Goal: Information Seeking & Learning: Learn about a topic

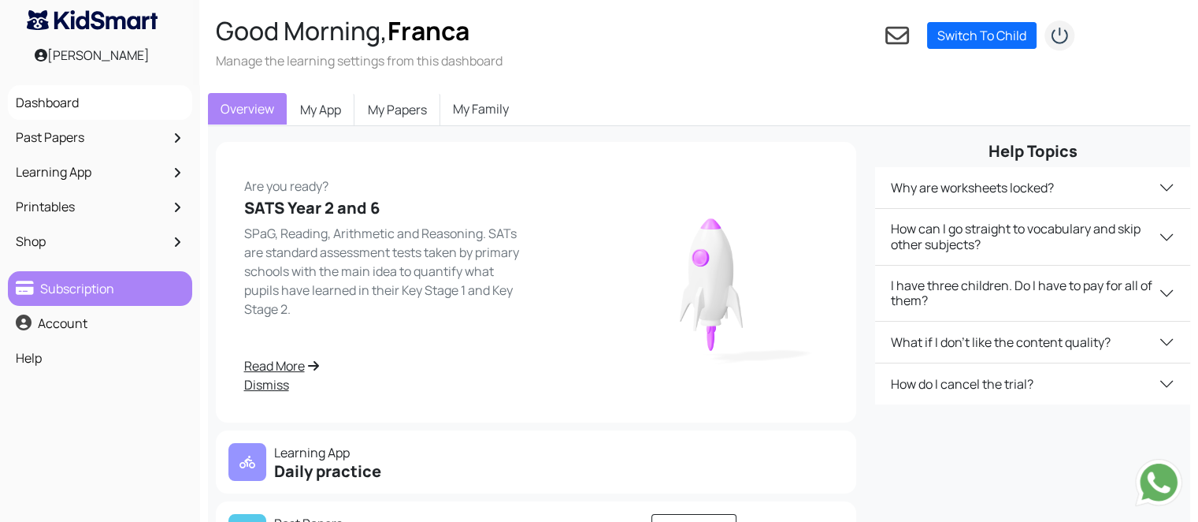
click at [114, 291] on link "Subscription" at bounding box center [100, 288] width 176 height 27
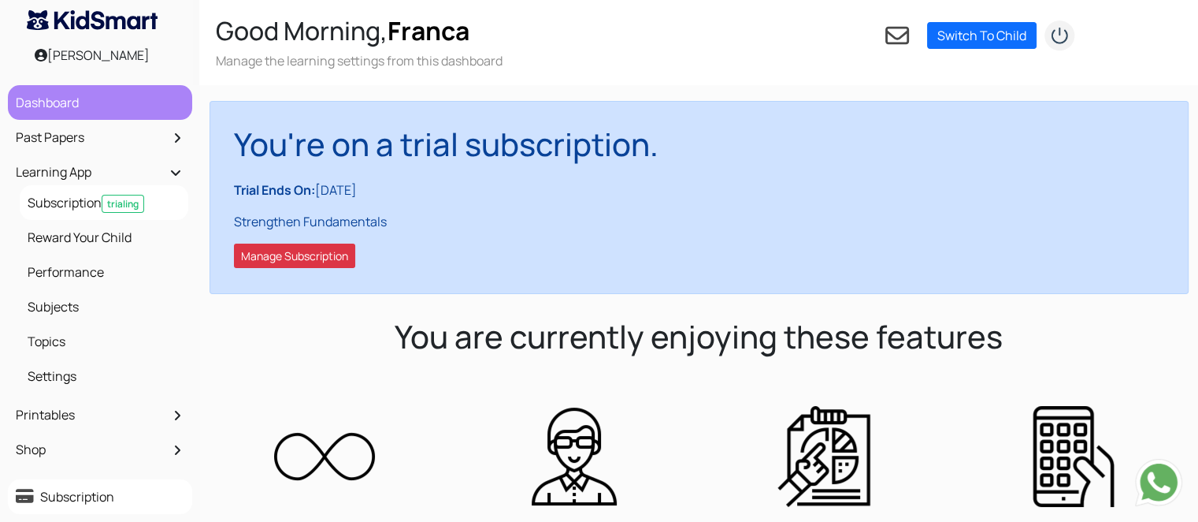
click at [126, 95] on link "Dashboard" at bounding box center [100, 102] width 176 height 27
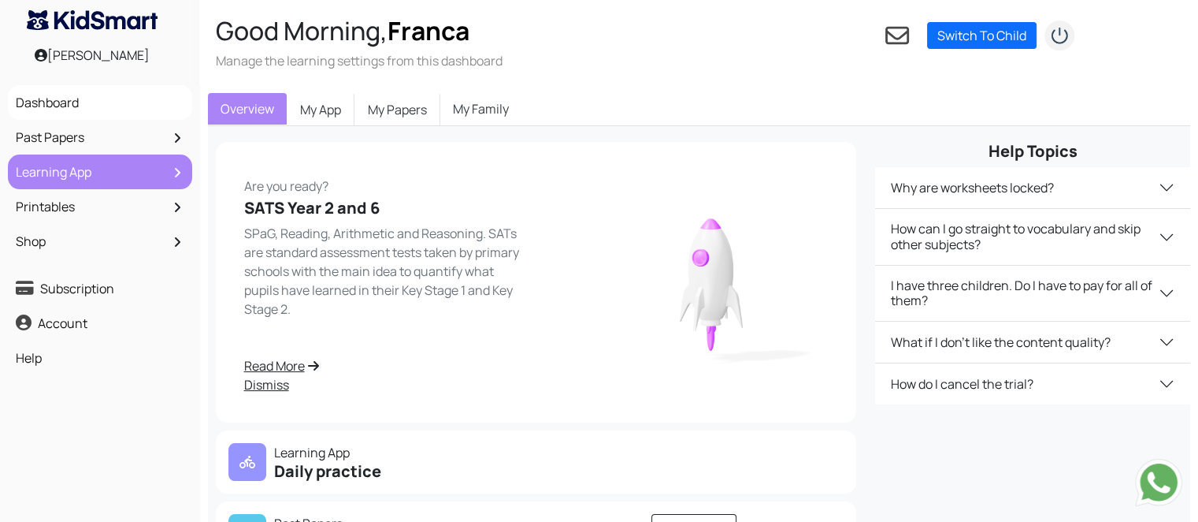
click at [44, 176] on link "Learning App" at bounding box center [100, 171] width 176 height 27
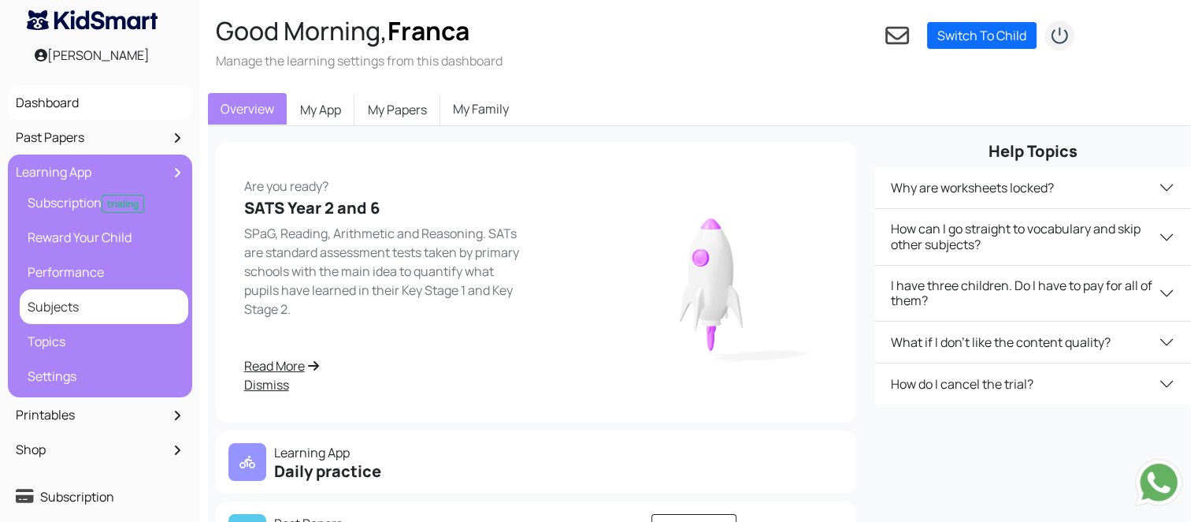
click at [72, 306] on link "Subjects" at bounding box center [104, 306] width 161 height 27
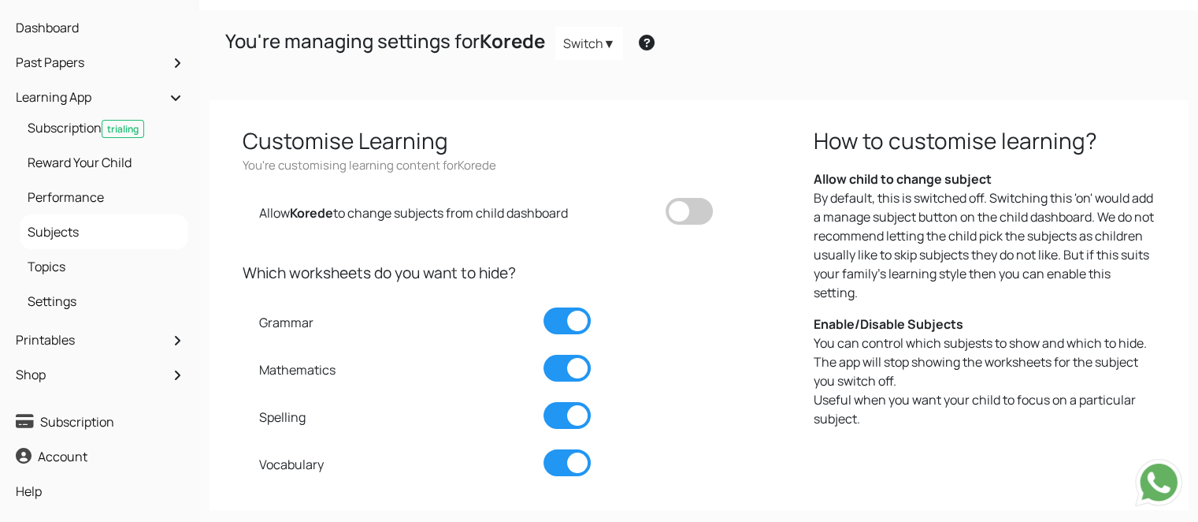
scroll to position [76, 0]
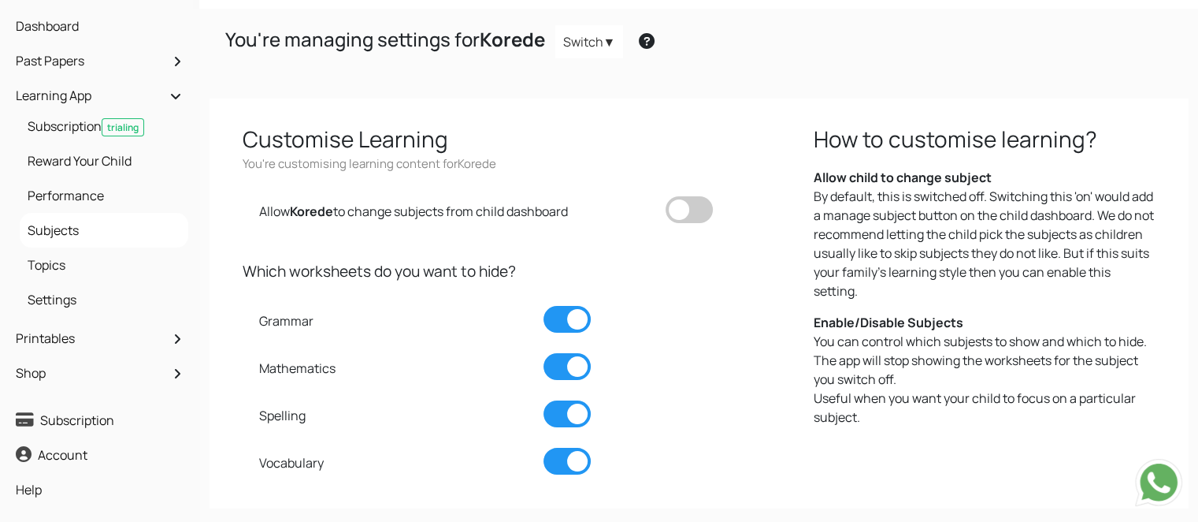
click at [603, 43] on link "Switch" at bounding box center [589, 41] width 69 height 33
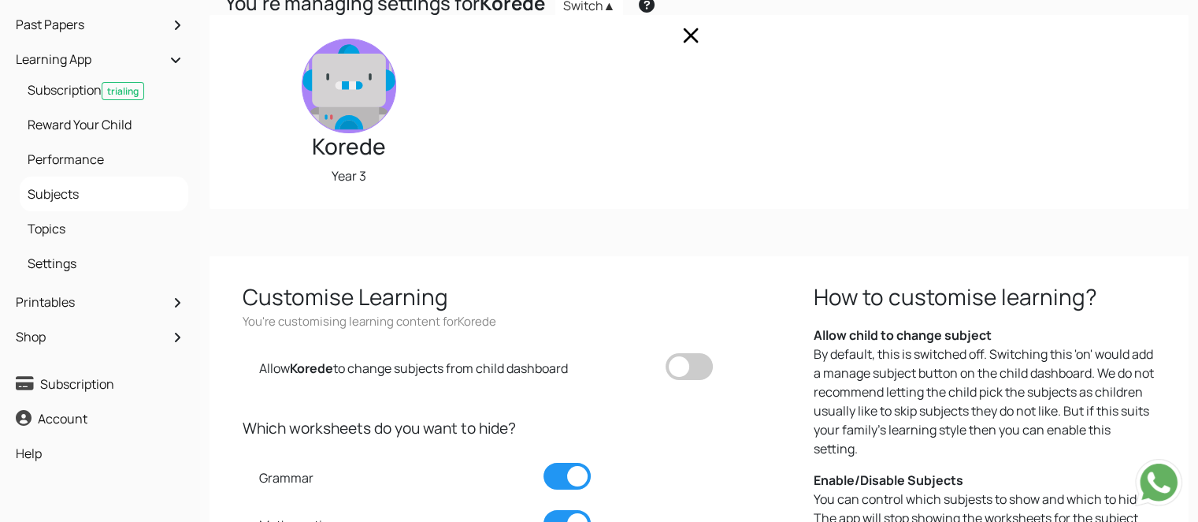
scroll to position [0, 0]
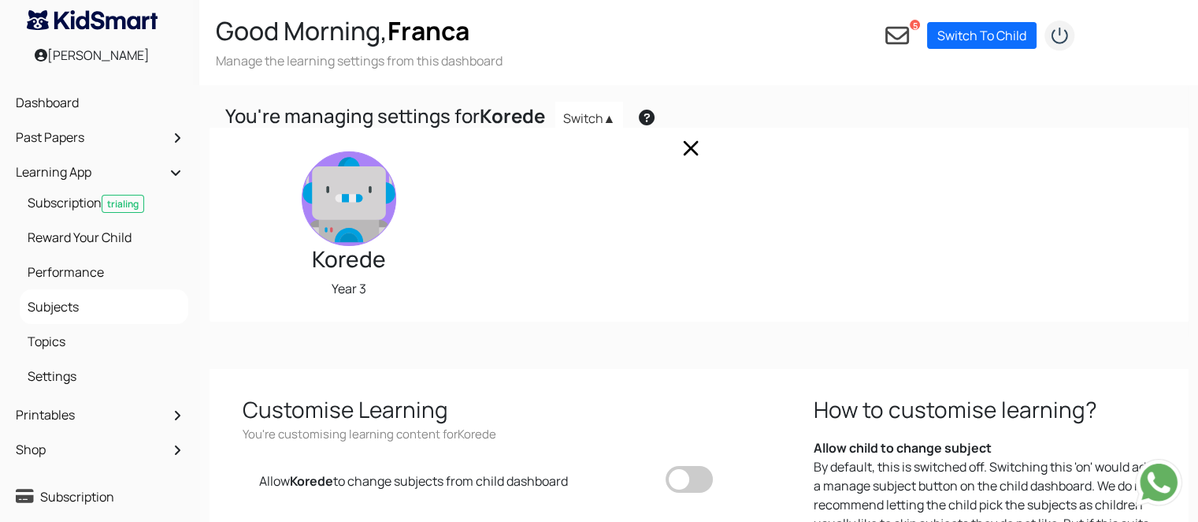
click at [901, 37] on icon at bounding box center [897, 36] width 24 height 18
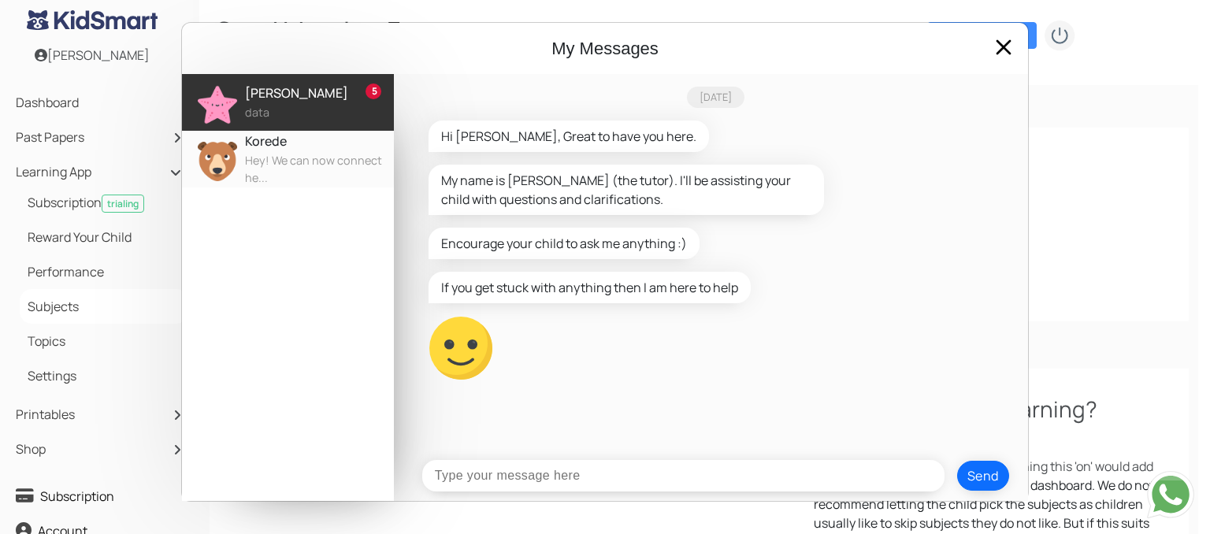
click at [591, 477] on input "text" at bounding box center [683, 476] width 522 height 32
type input "hi"
type input "i cant find the subjects"
click at [995, 479] on button "Send" at bounding box center [983, 476] width 52 height 30
click at [1000, 51] on span at bounding box center [1003, 47] width 25 height 25
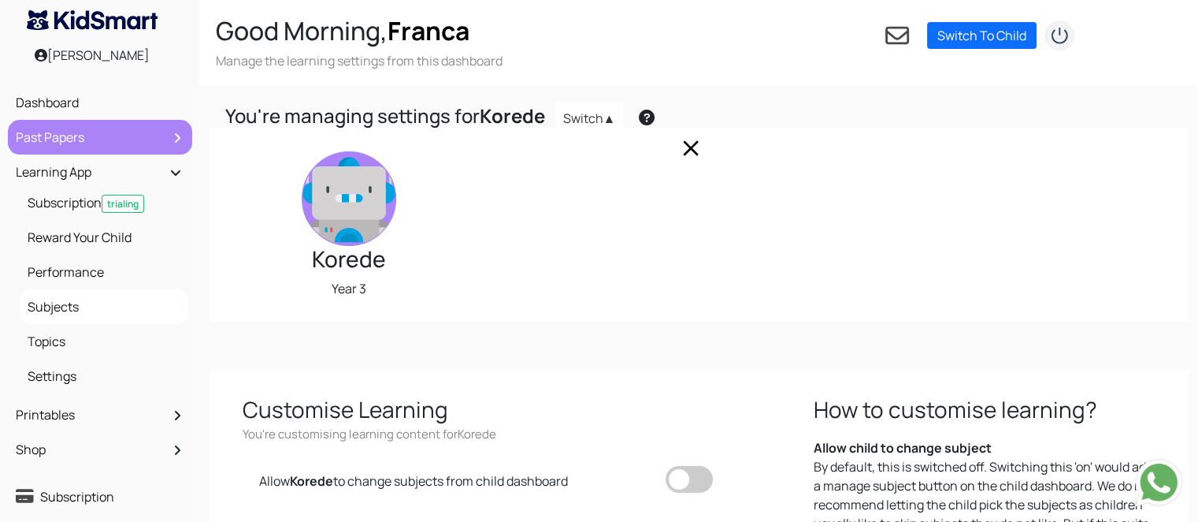
click at [176, 133] on icon at bounding box center [177, 138] width 6 height 13
click at [167, 142] on link "Past Papers" at bounding box center [100, 137] width 176 height 27
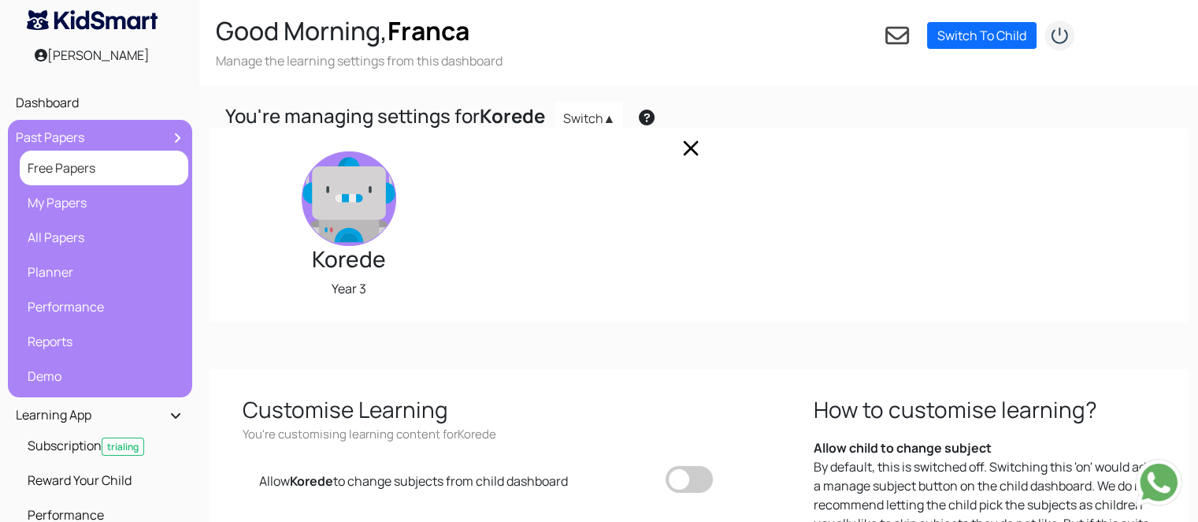
click at [124, 171] on link "Free Papers" at bounding box center [104, 167] width 161 height 27
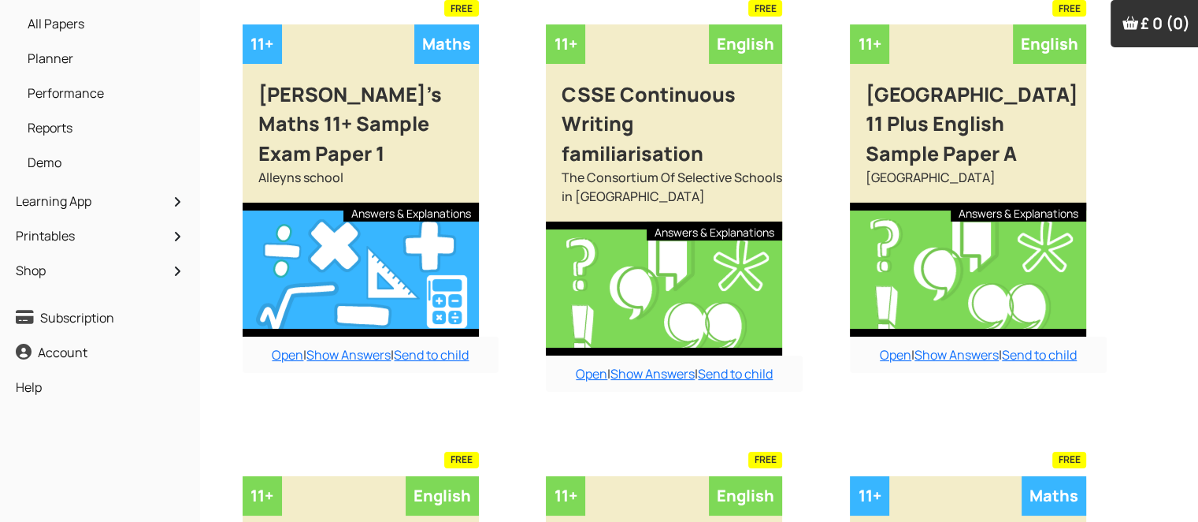
scroll to position [161, 0]
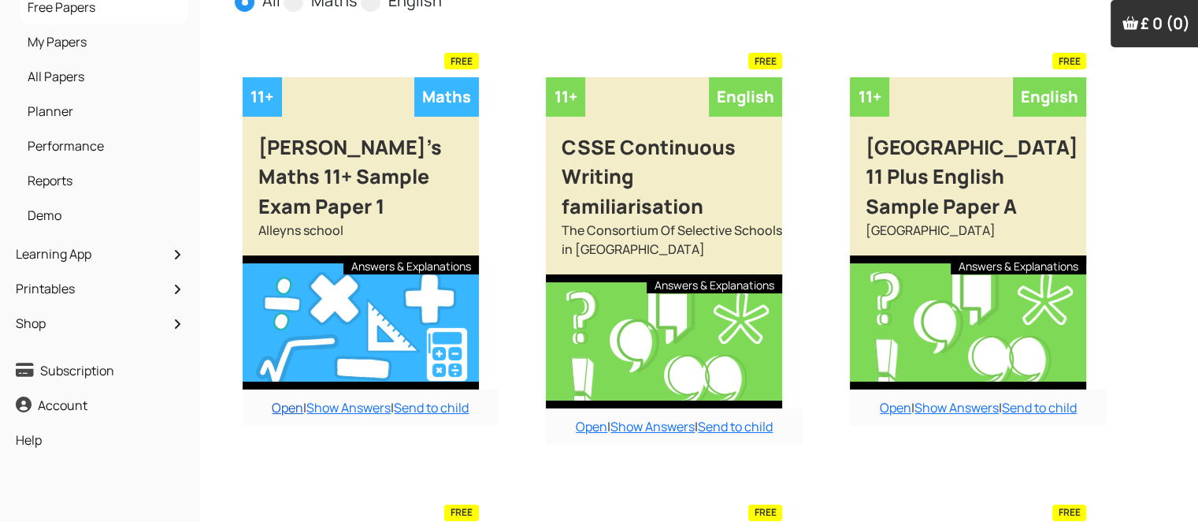
click at [277, 399] on link "Open" at bounding box center [288, 407] width 32 height 17
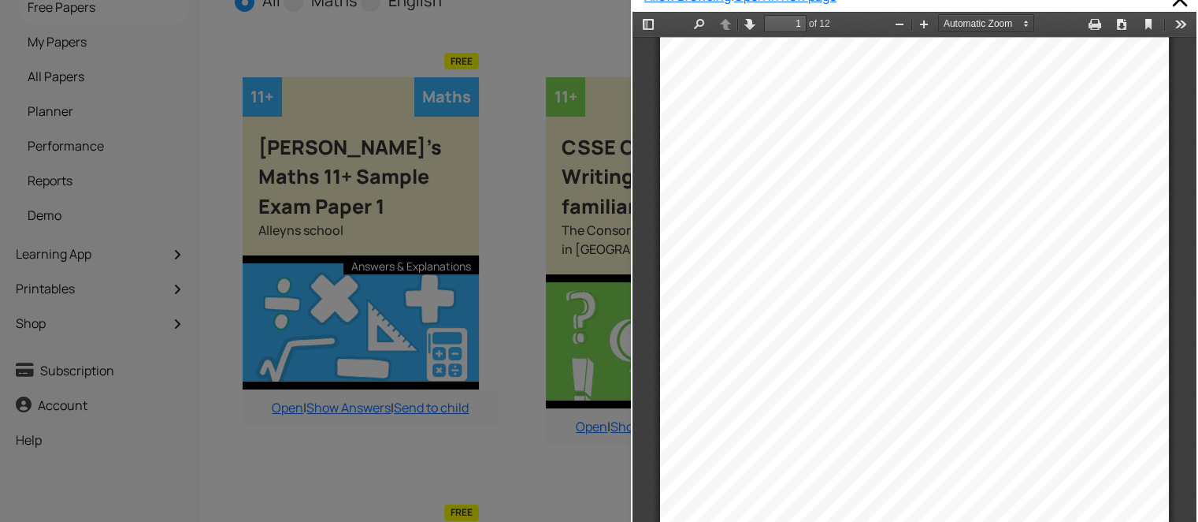
scroll to position [28, 0]
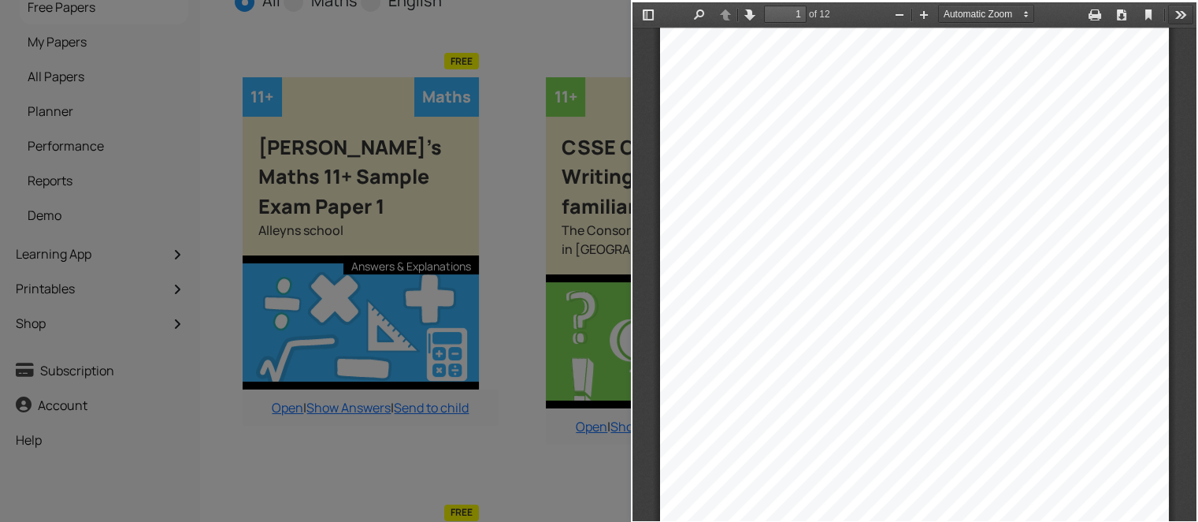
click at [1168, 13] on button "Tools" at bounding box center [1180, 15] width 25 height 20
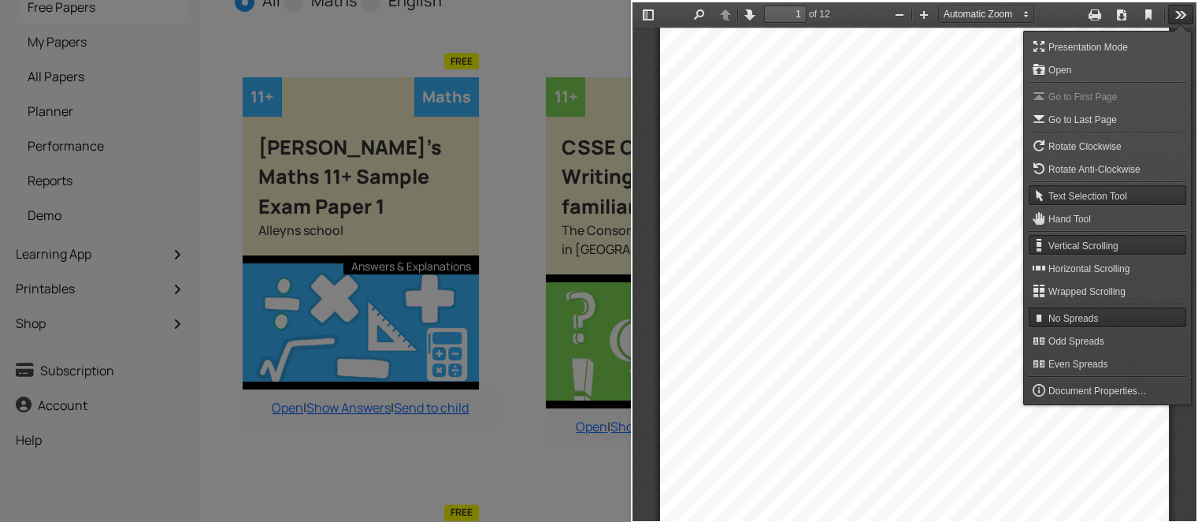
click at [962, 107] on div "11+ MATHS SAMPLE EXAMINATION PAPER 1 Calculators MAY NOT be used. Show your wor…" at bounding box center [914, 387] width 509 height 719
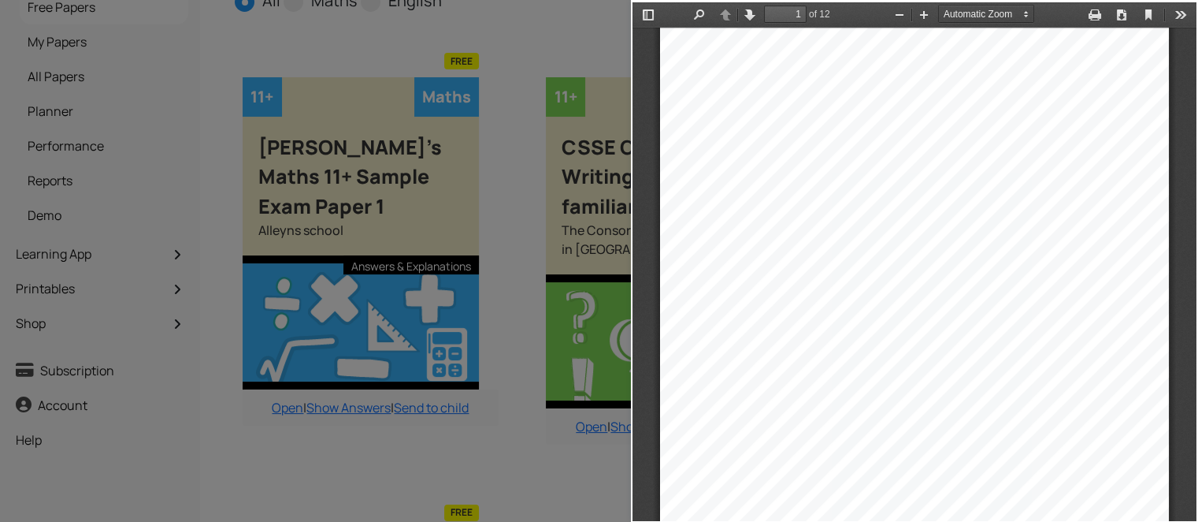
click at [807, 16] on span "of 12" at bounding box center [821, 14] width 29 height 17
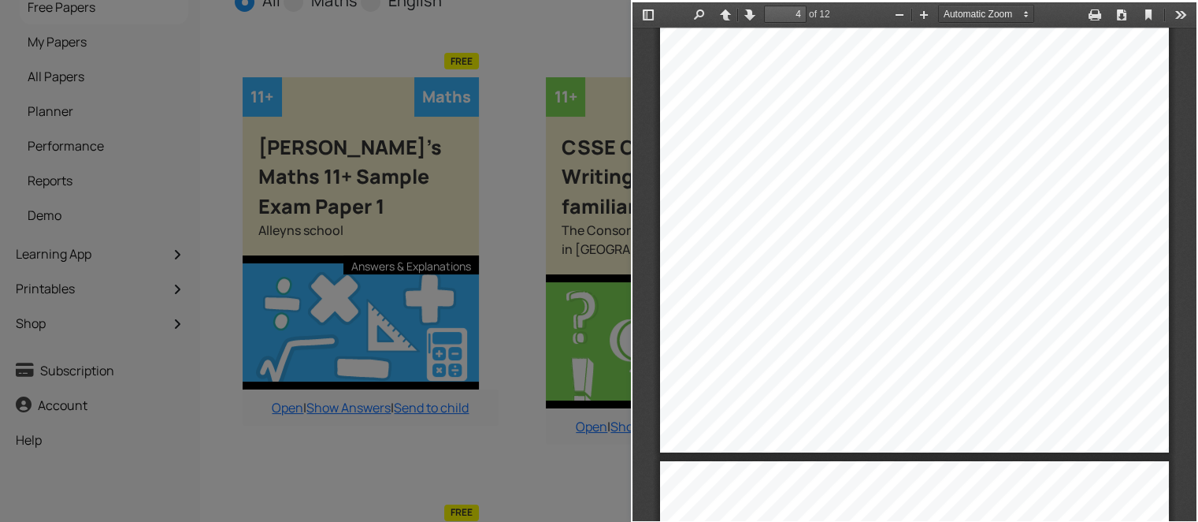
scroll to position [2464, 0]
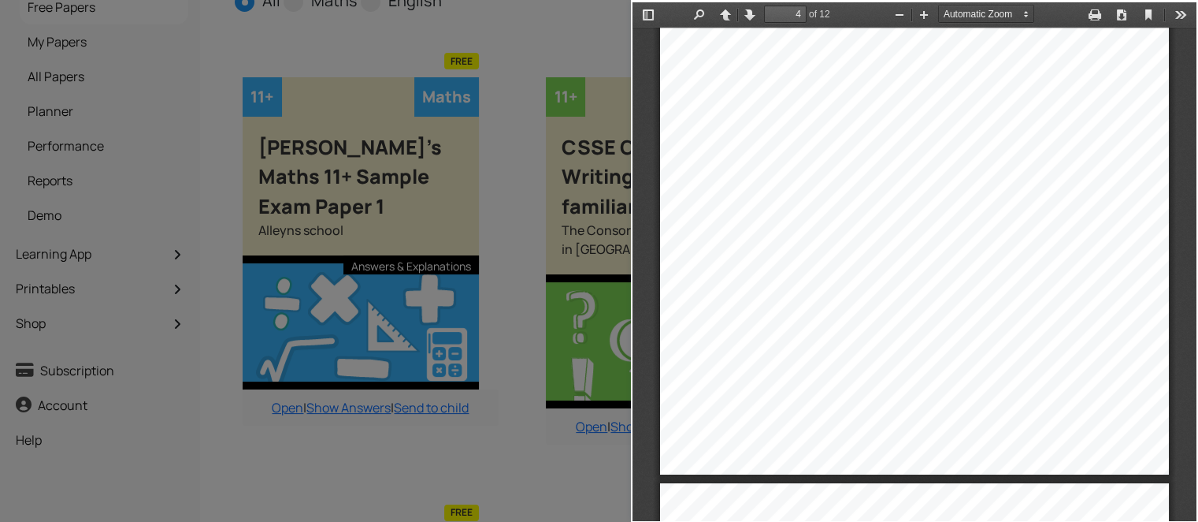
click at [531, 328] on div at bounding box center [315, 261] width 631 height 522
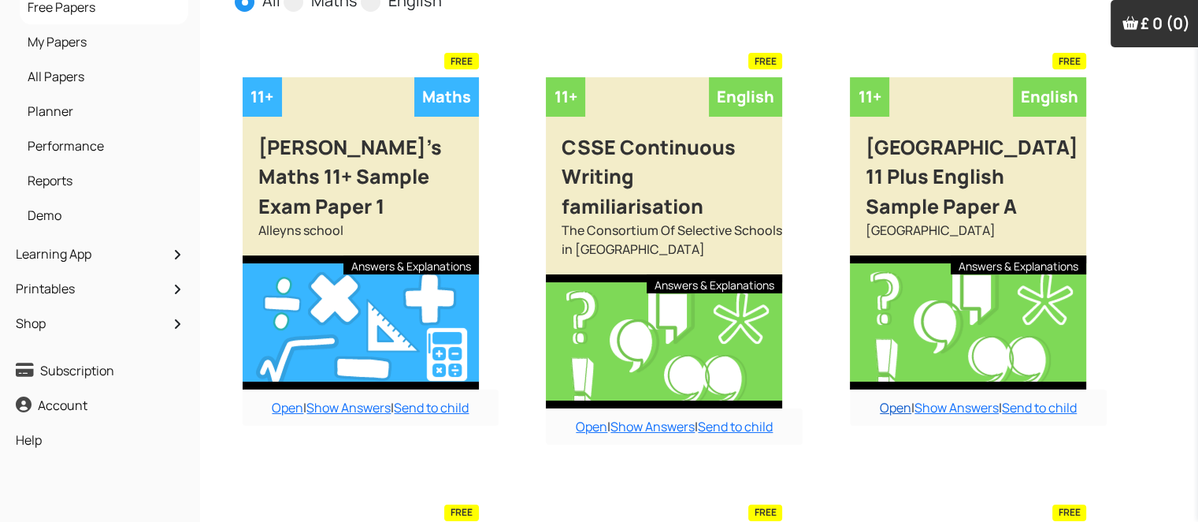
click at [891, 403] on link "Open" at bounding box center [896, 407] width 32 height 17
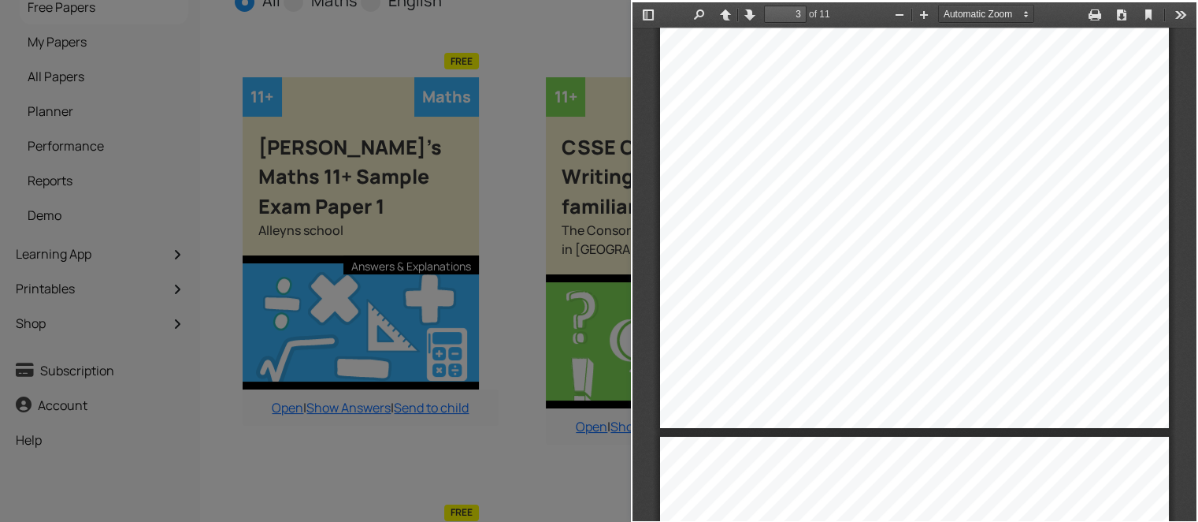
scroll to position [1899, 0]
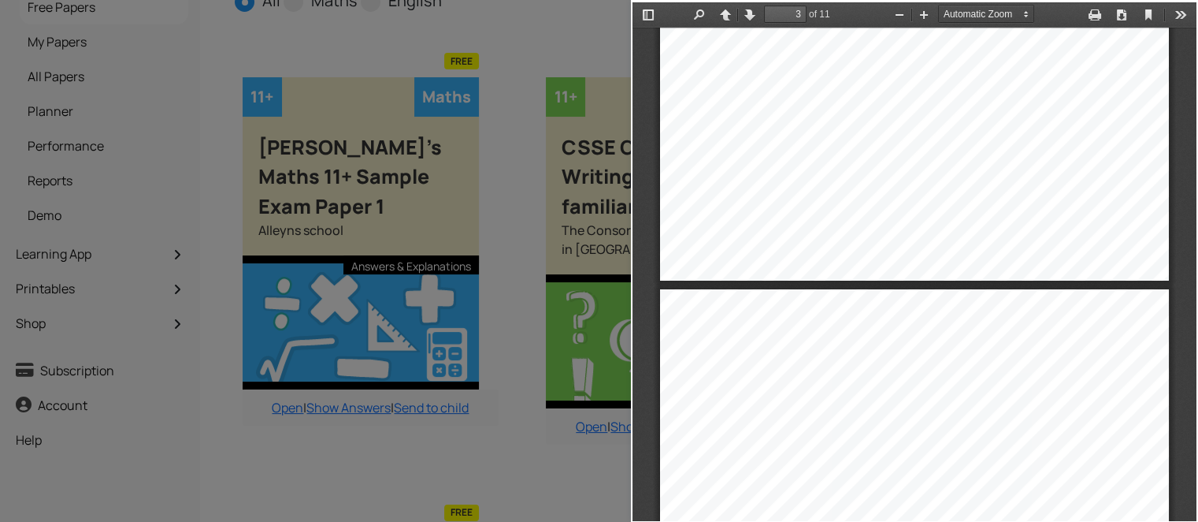
type input "4"
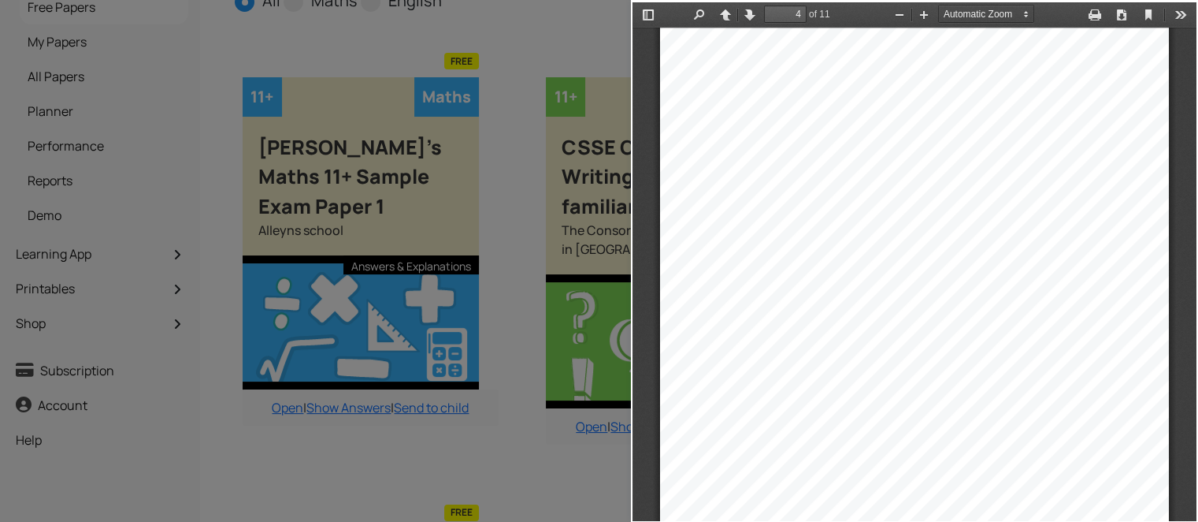
scroll to position [2307, 0]
click at [574, 48] on div at bounding box center [315, 261] width 631 height 522
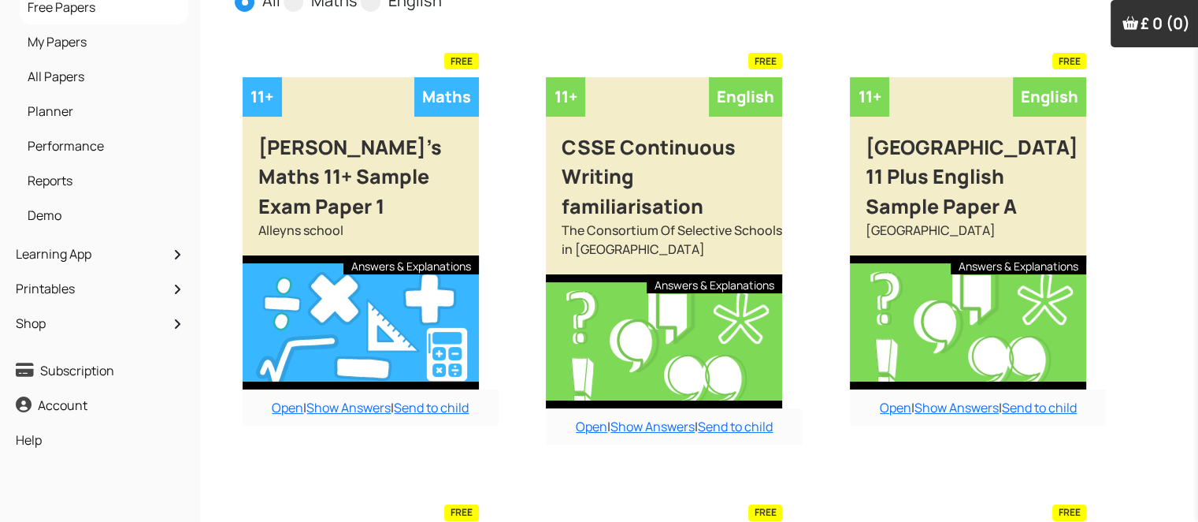
click at [265, 62] on div "FREE" at bounding box center [361, 61] width 236 height 16
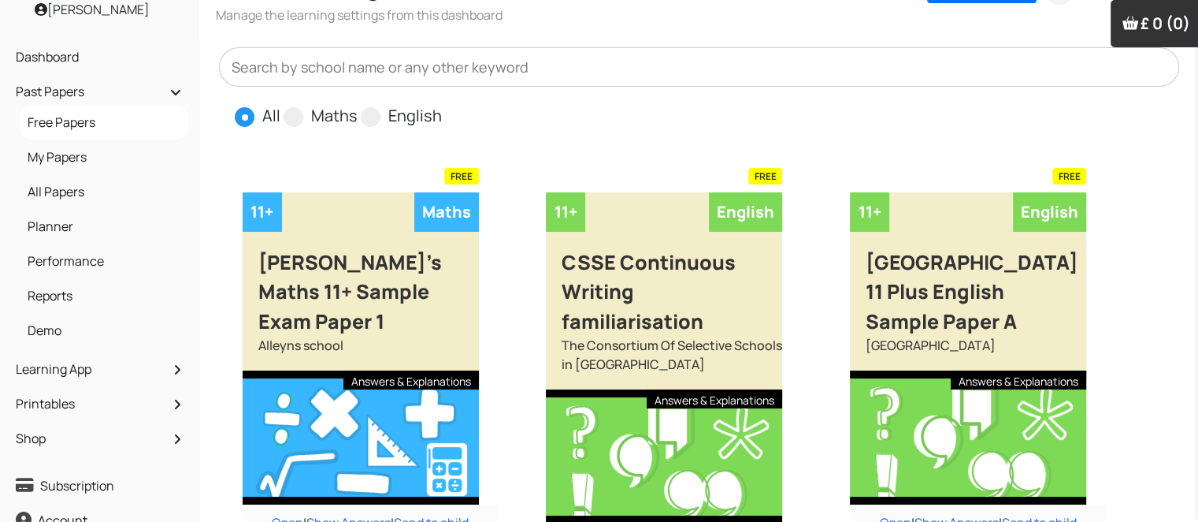
scroll to position [0, 0]
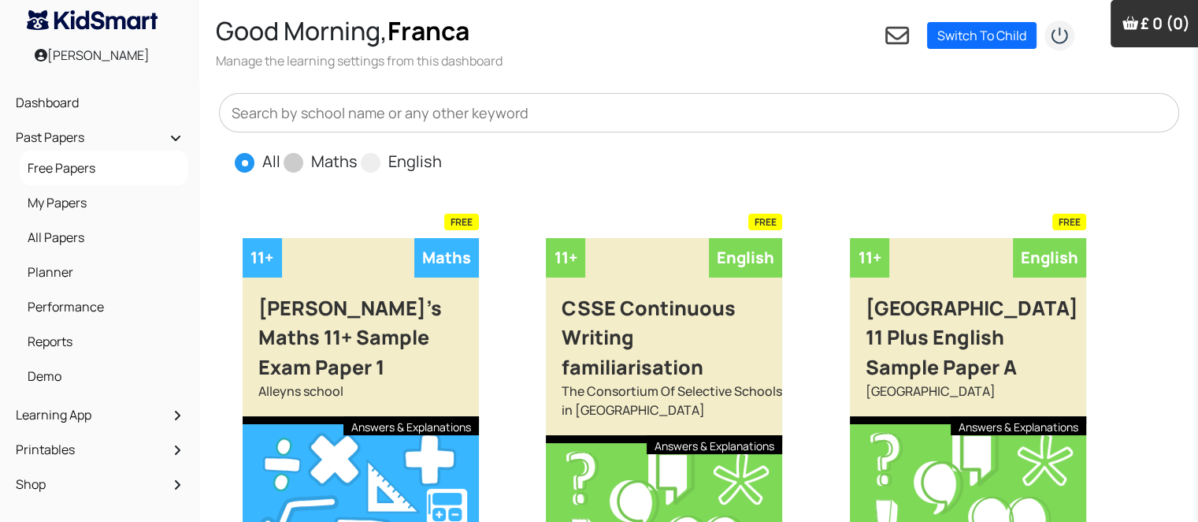
click at [295, 166] on span at bounding box center [294, 163] width 20 height 20
click at [358, 160] on input "Maths" at bounding box center [363, 155] width 10 height 10
radio input "true"
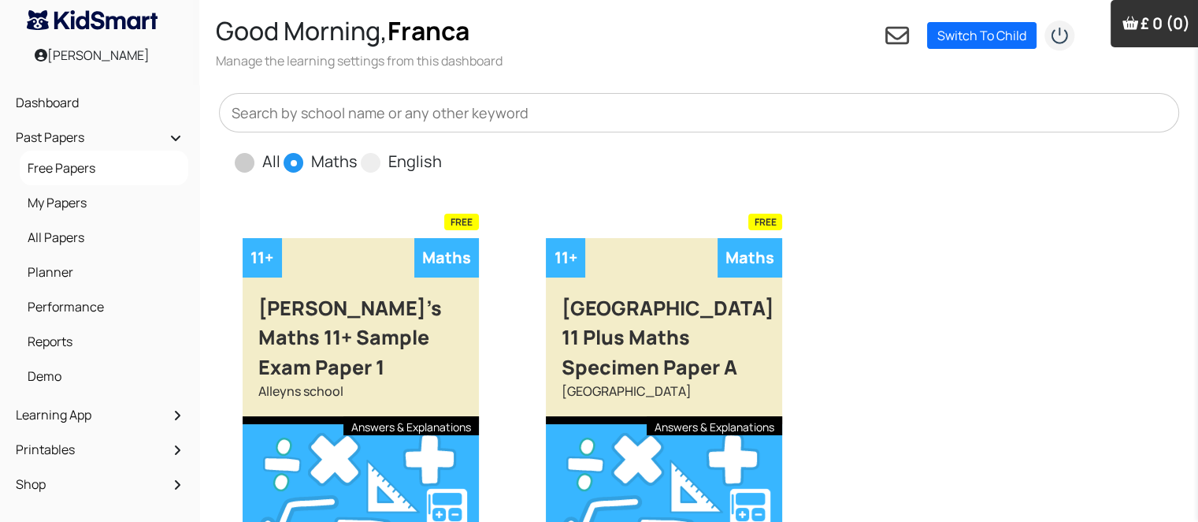
click at [247, 167] on span at bounding box center [245, 163] width 20 height 20
click at [280, 160] on input "All" at bounding box center [285, 155] width 10 height 10
radio input "true"
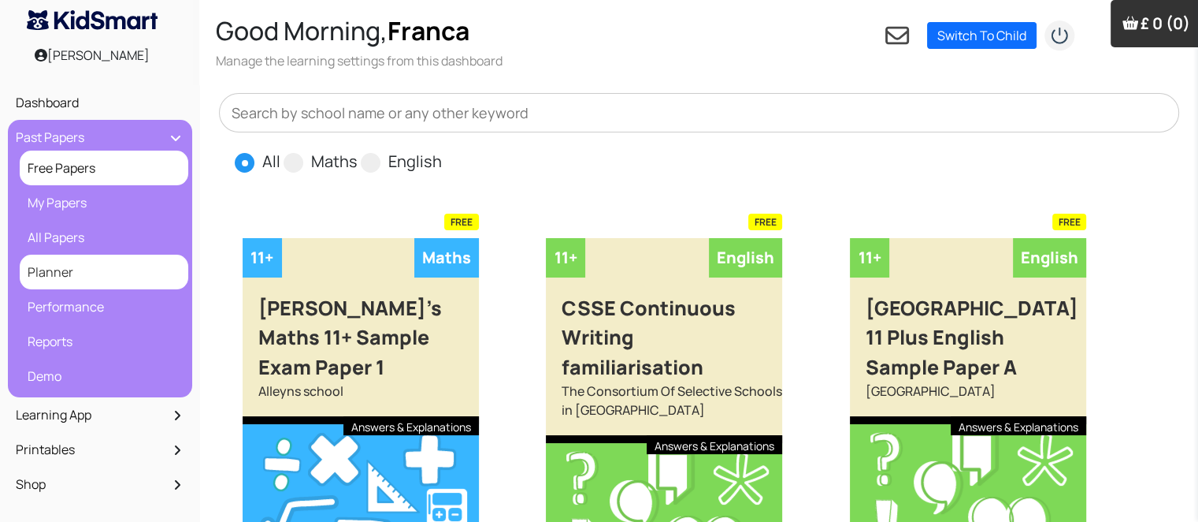
click at [92, 269] on link "Planner" at bounding box center [104, 271] width 161 height 27
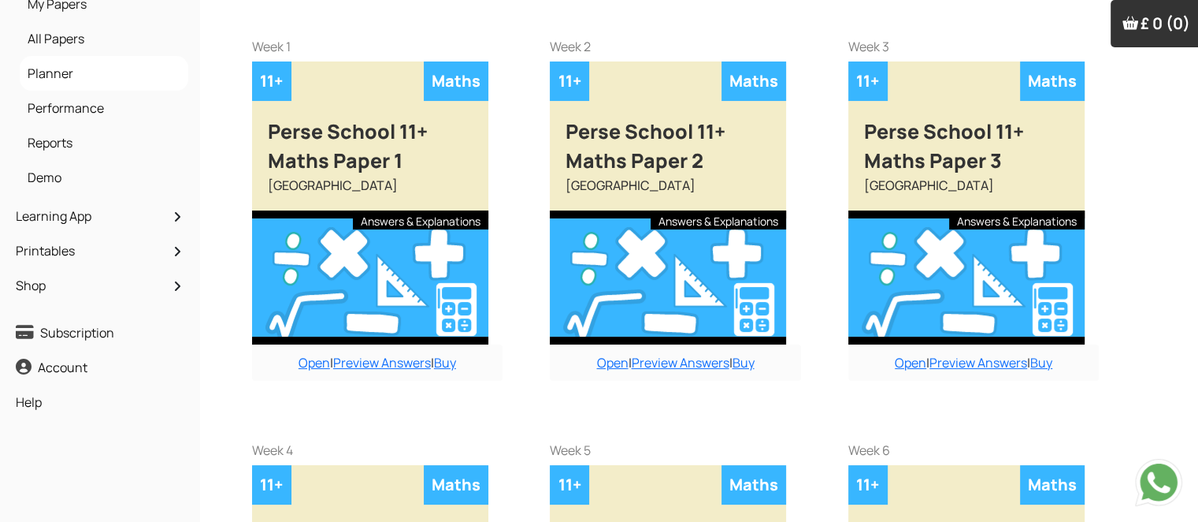
scroll to position [199, 0]
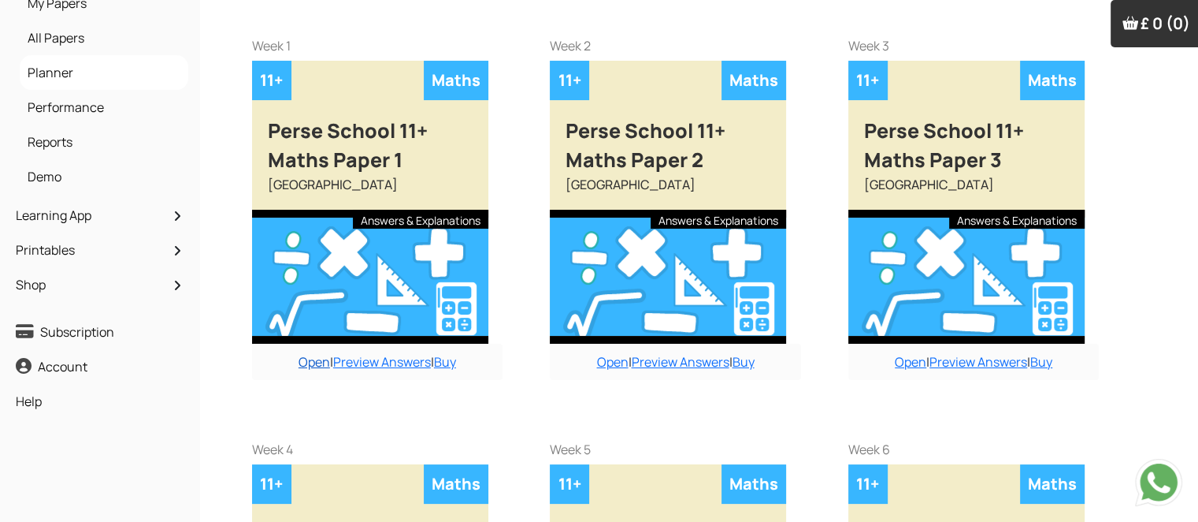
click at [301, 361] on link "Open" at bounding box center [315, 361] width 32 height 17
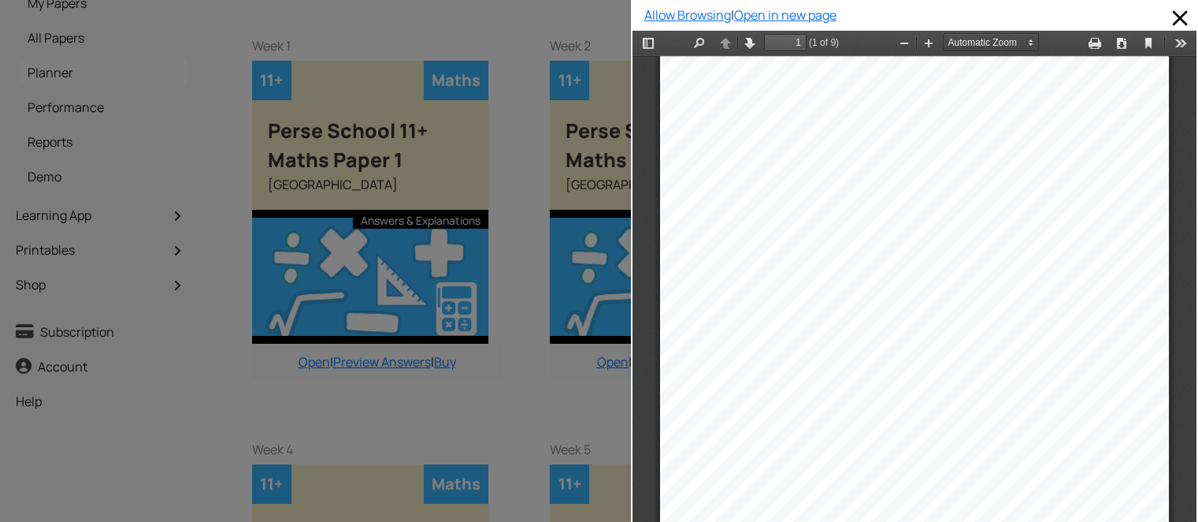
scroll to position [28, 0]
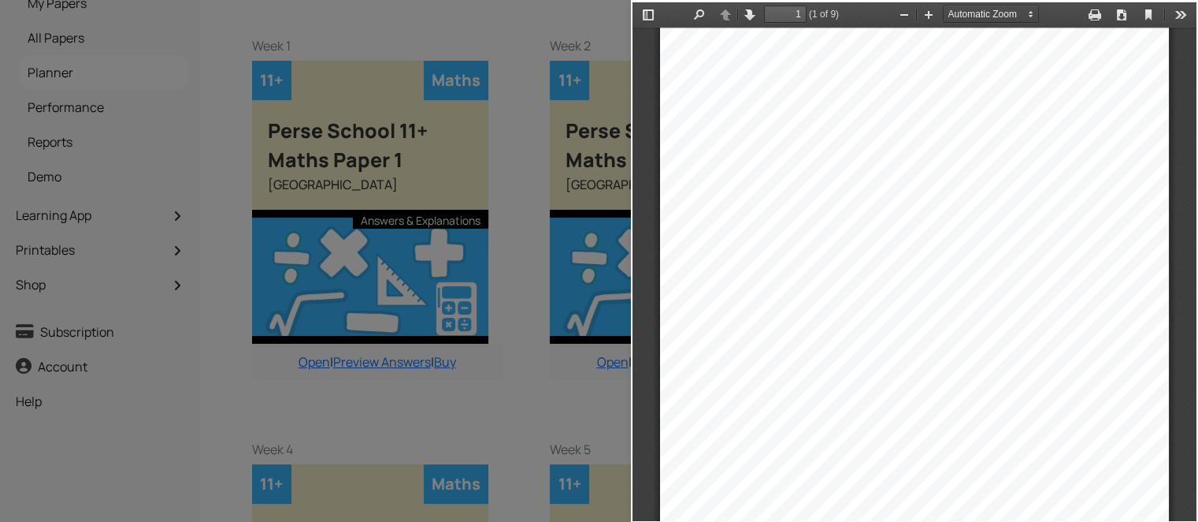
drag, startPoint x: 1194, startPoint y: 518, endPoint x: 549, endPoint y: 510, distance: 645.2
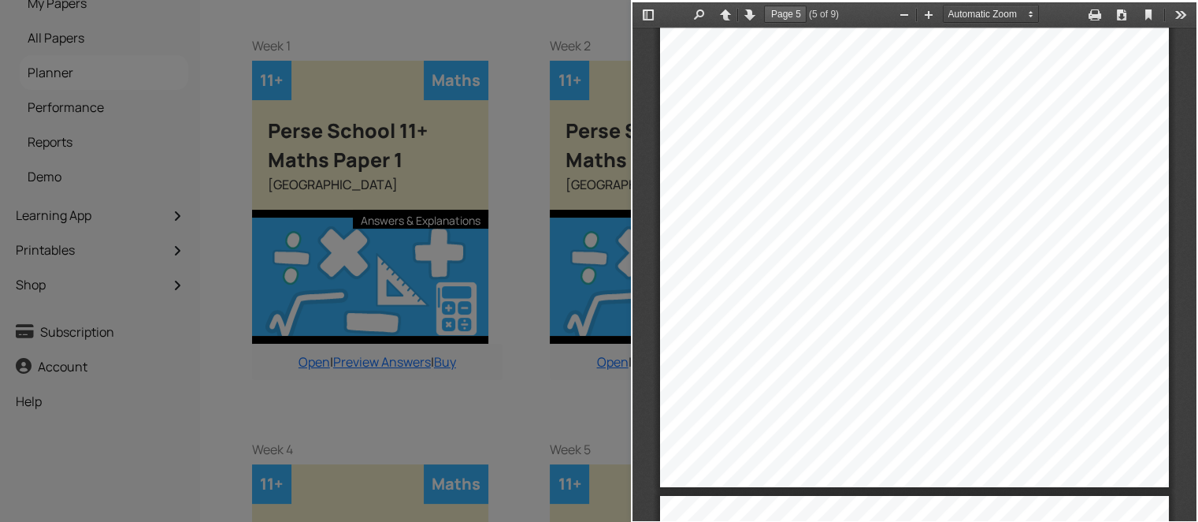
scroll to position [3211, 0]
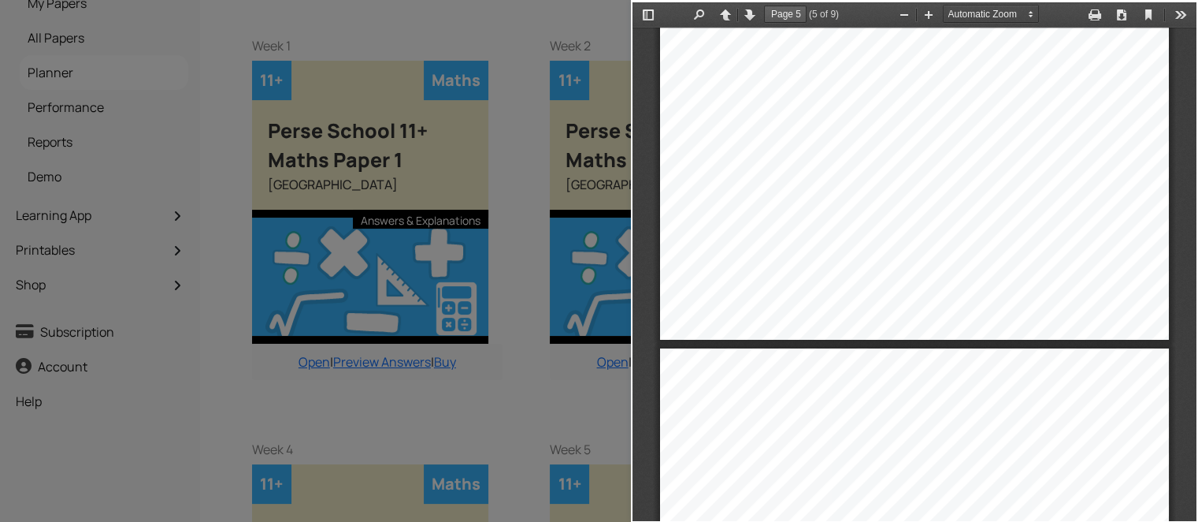
type input "Page 6"
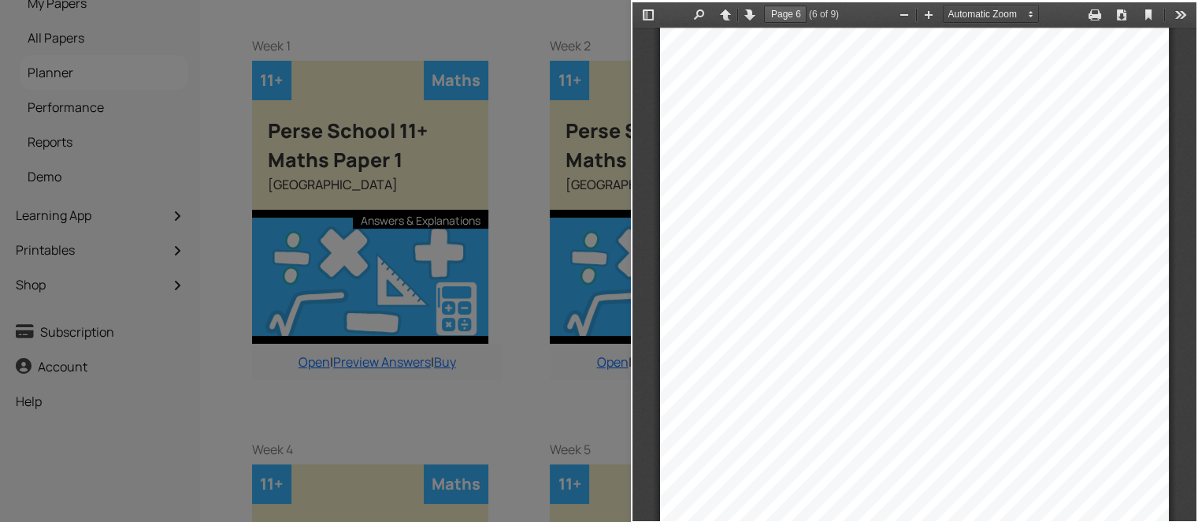
scroll to position [3652, 0]
click at [216, 143] on div at bounding box center [315, 261] width 631 height 522
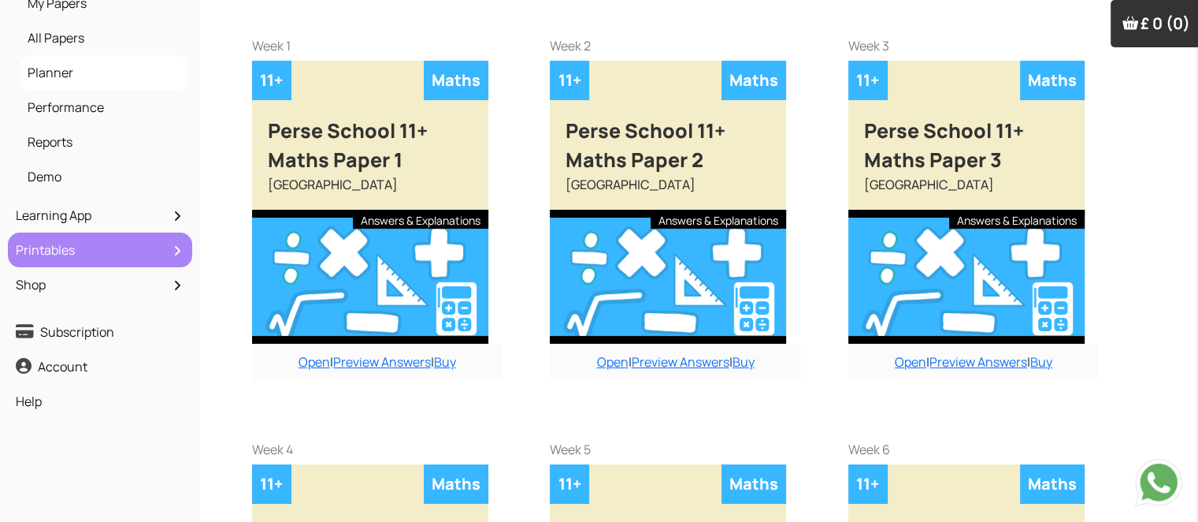
click at [167, 262] on link "Printables" at bounding box center [100, 249] width 176 height 27
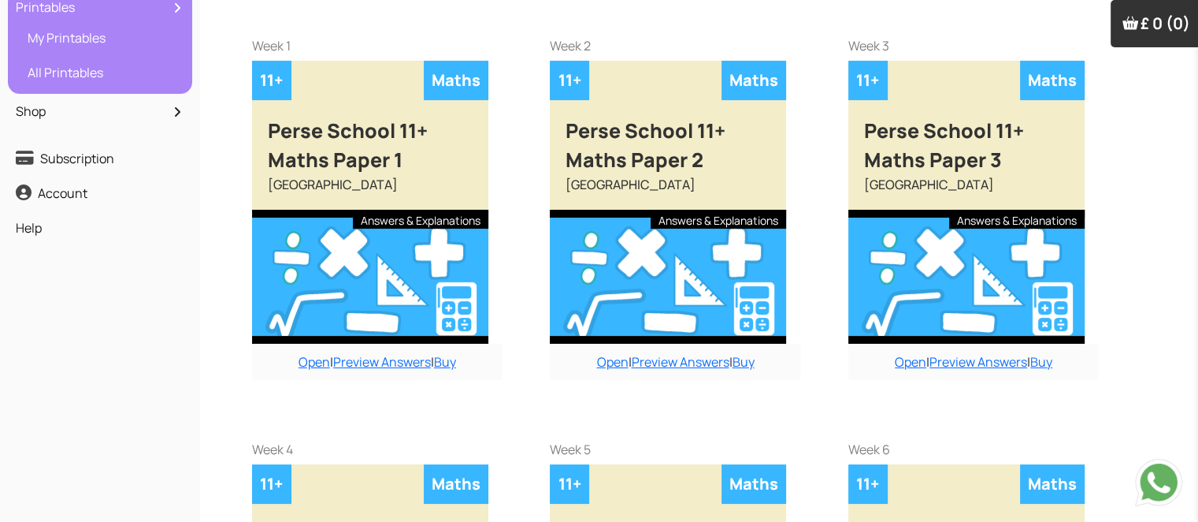
scroll to position [199, 0]
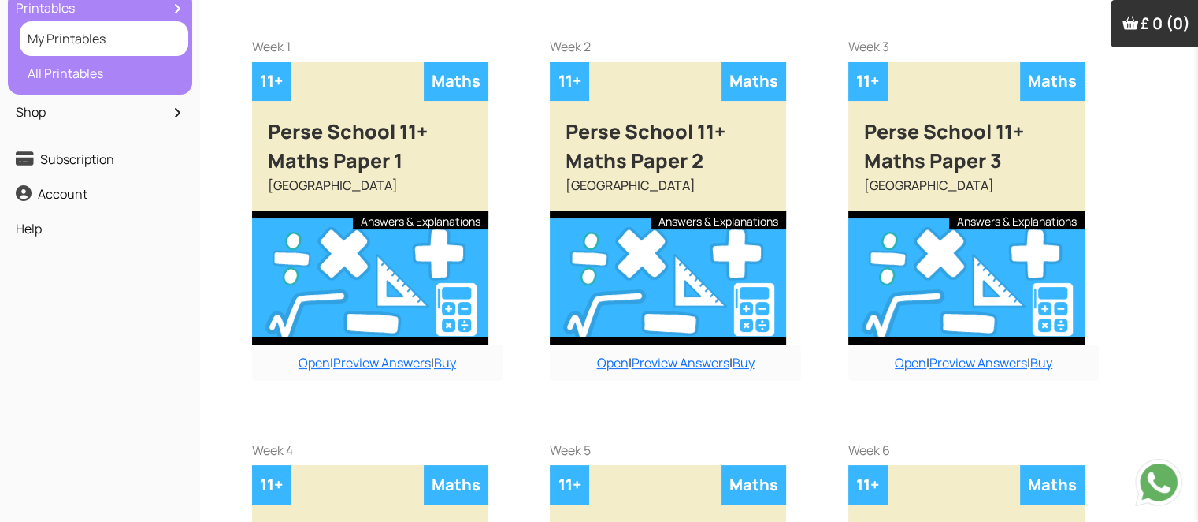
click at [102, 38] on link "My Printables" at bounding box center [104, 38] width 161 height 27
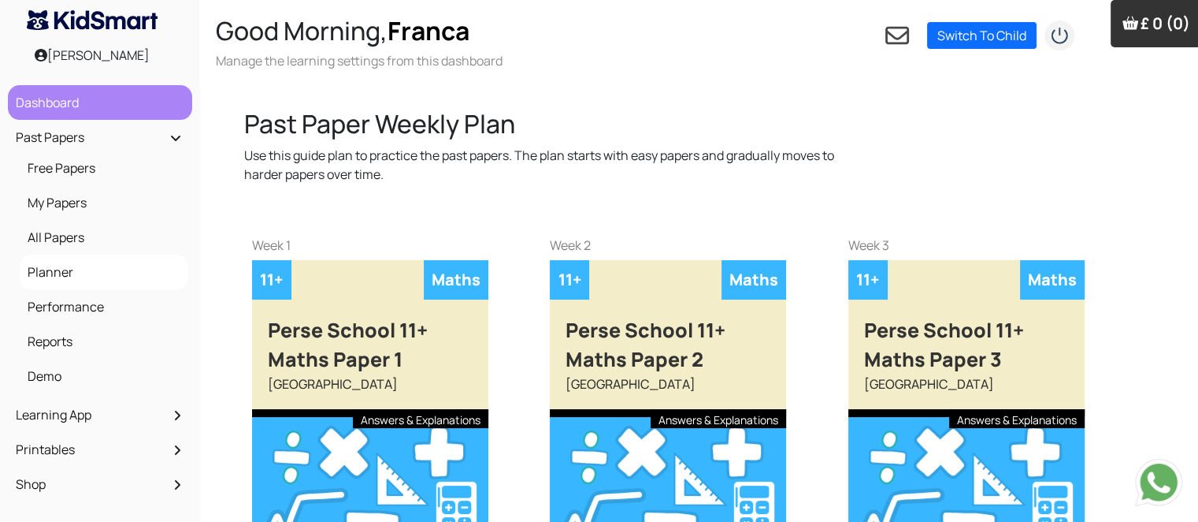
click at [128, 113] on link "Dashboard" at bounding box center [100, 102] width 176 height 27
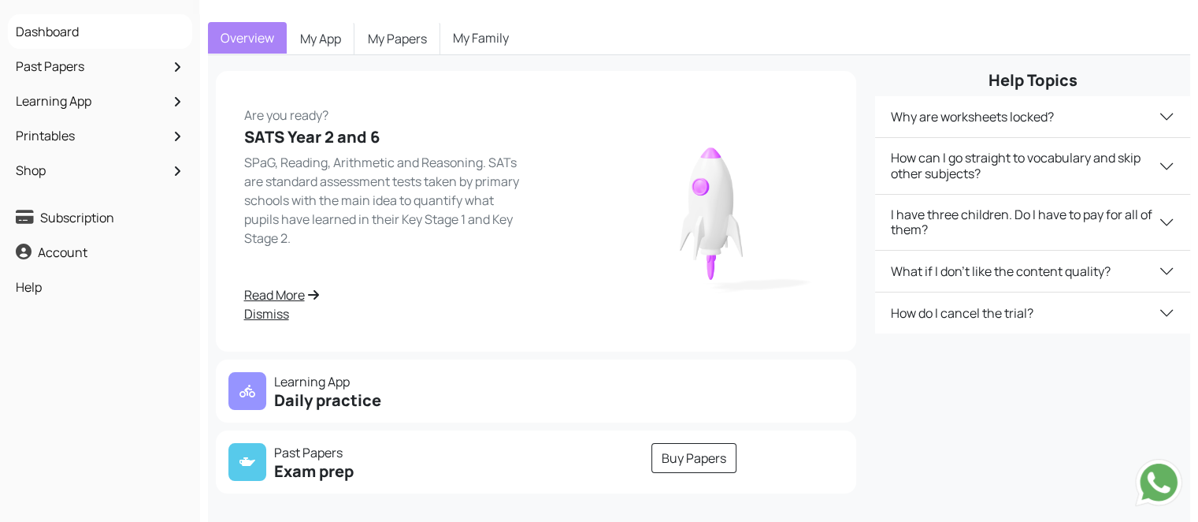
scroll to position [95, 0]
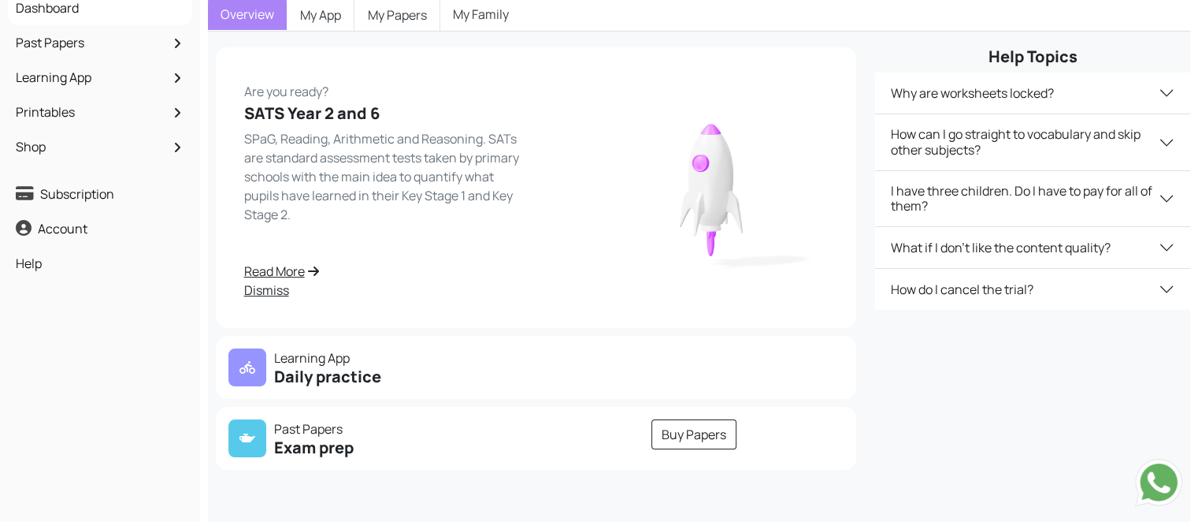
click at [246, 370] on icon at bounding box center [247, 367] width 16 height 13
click at [333, 377] on h5 "Daily practice" at bounding box center [377, 376] width 299 height 19
click at [306, 266] on link "Read More" at bounding box center [385, 271] width 283 height 19
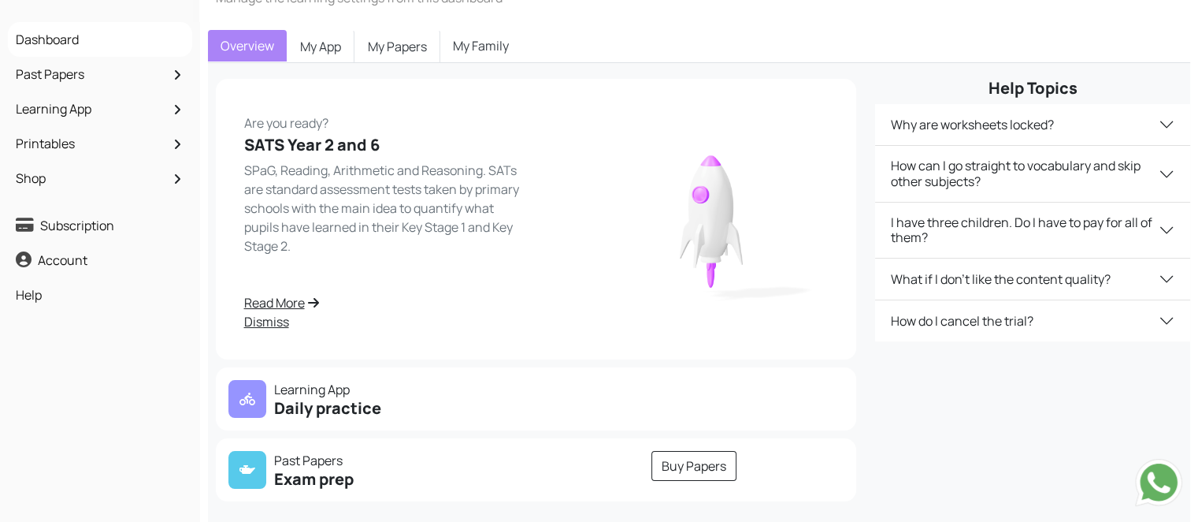
scroll to position [0, 0]
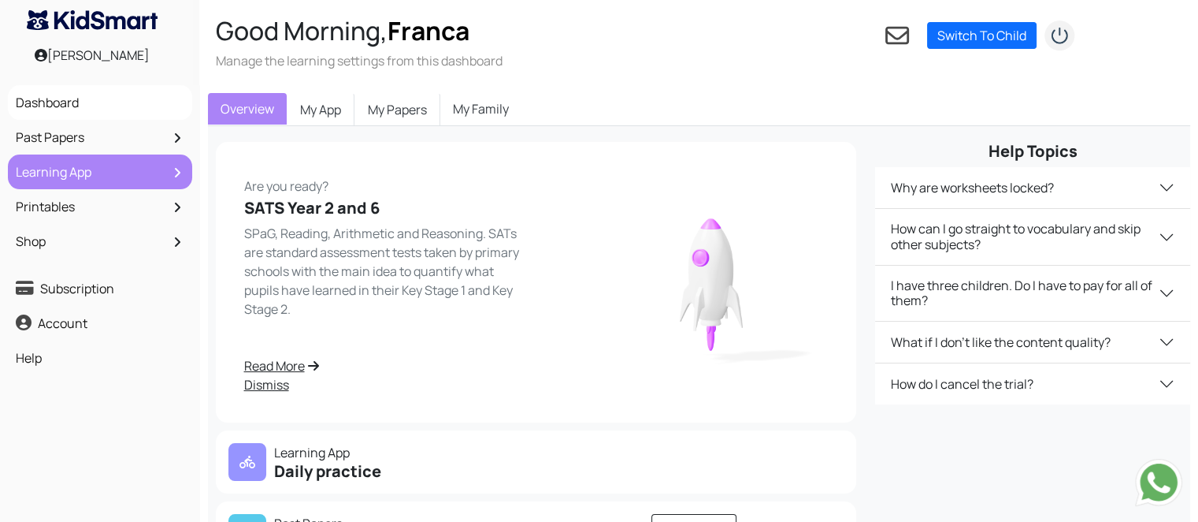
click at [78, 176] on link "Learning App" at bounding box center [100, 171] width 176 height 27
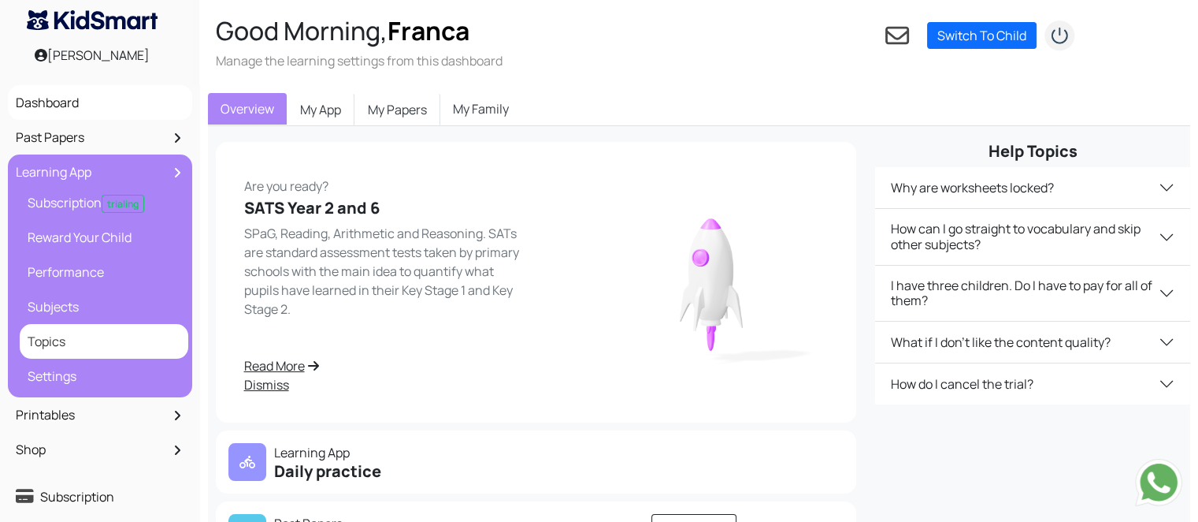
click at [68, 335] on link "Topics" at bounding box center [104, 341] width 161 height 27
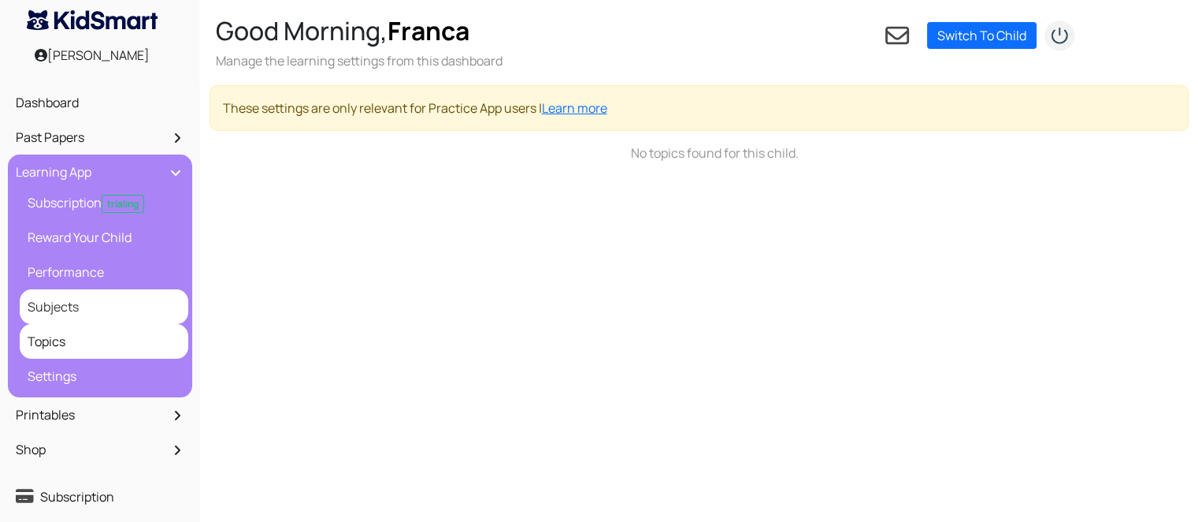
click at [73, 314] on link "Subjects" at bounding box center [104, 306] width 161 height 27
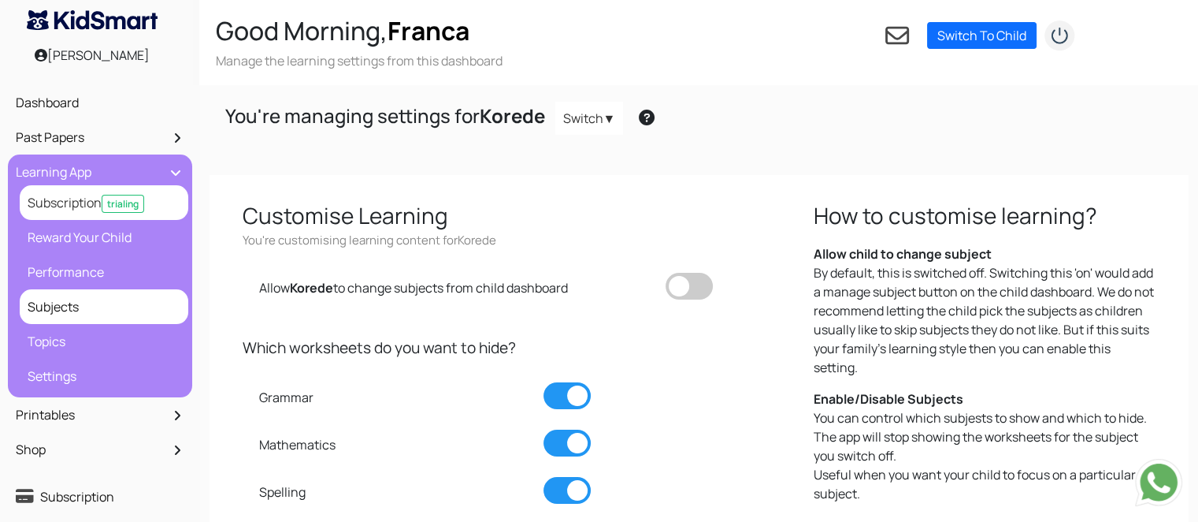
click at [129, 193] on link "Subscription trialing" at bounding box center [104, 202] width 161 height 27
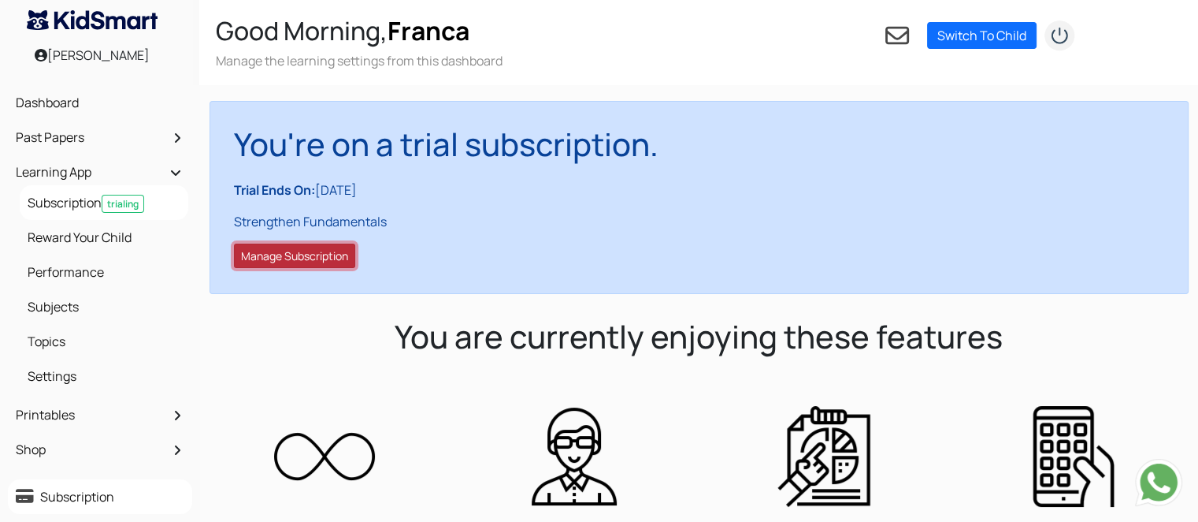
click at [284, 258] on button "Manage Subscription" at bounding box center [294, 255] width 121 height 24
